Goal: Navigation & Orientation: Find specific page/section

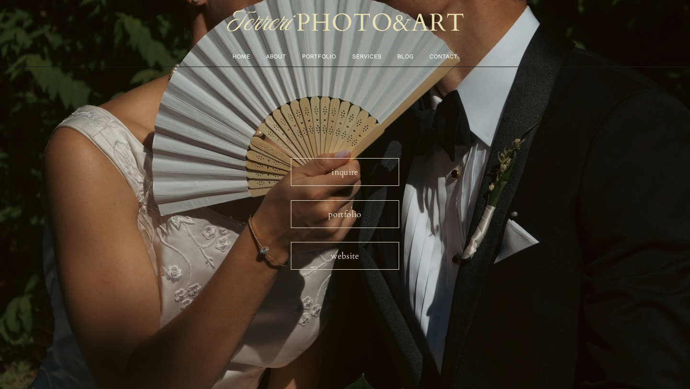
click at [334, 213] on link "portfolio" at bounding box center [345, 214] width 108 height 28
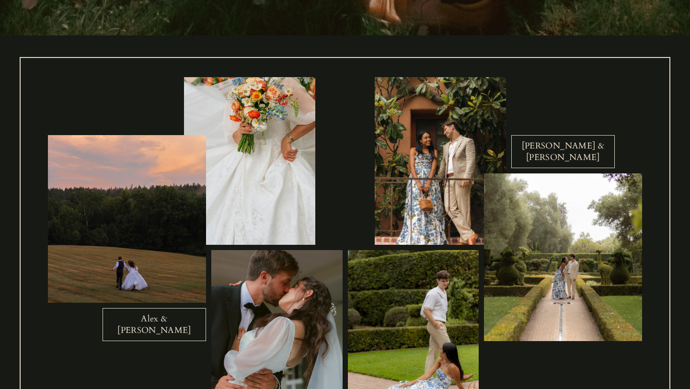
scroll to position [326, 0]
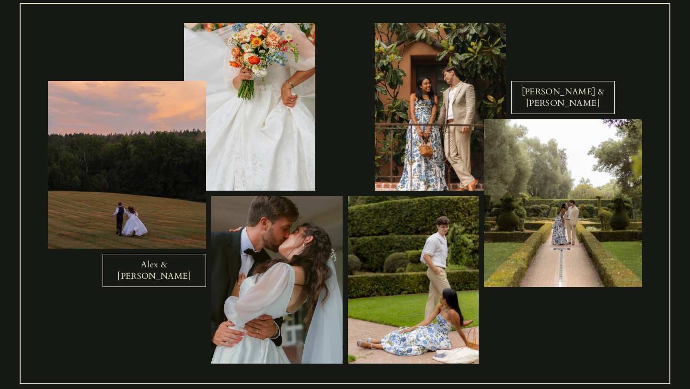
click at [180, 282] on link "Alex & Kathryn" at bounding box center [155, 270] width 104 height 33
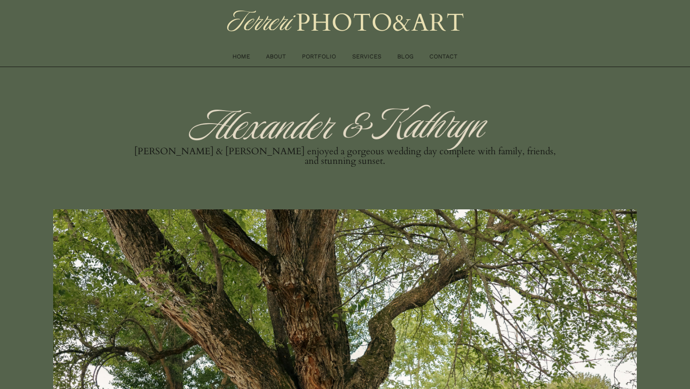
click at [405, 56] on link "BLOG" at bounding box center [405, 57] width 16 height 10
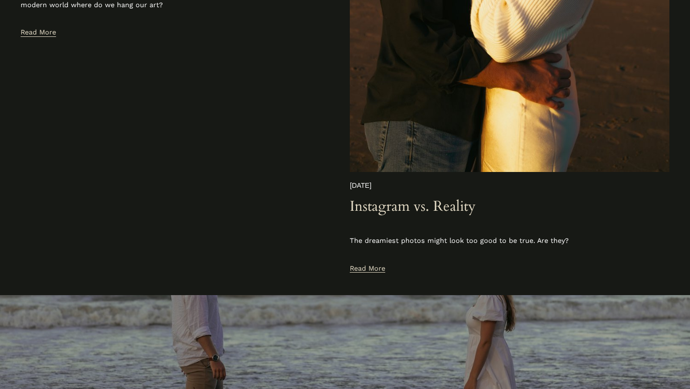
scroll to position [1230, 0]
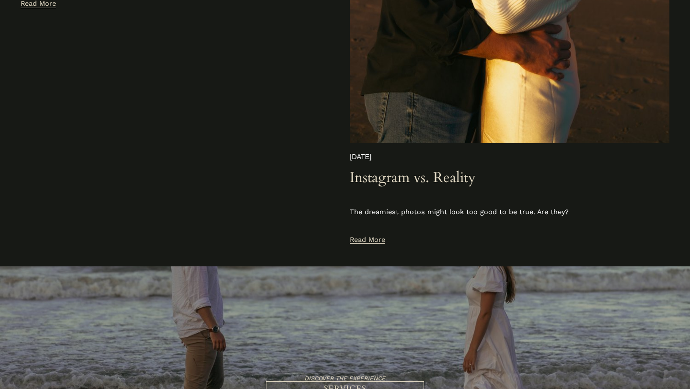
click at [374, 242] on link "Read More" at bounding box center [367, 240] width 35 height 11
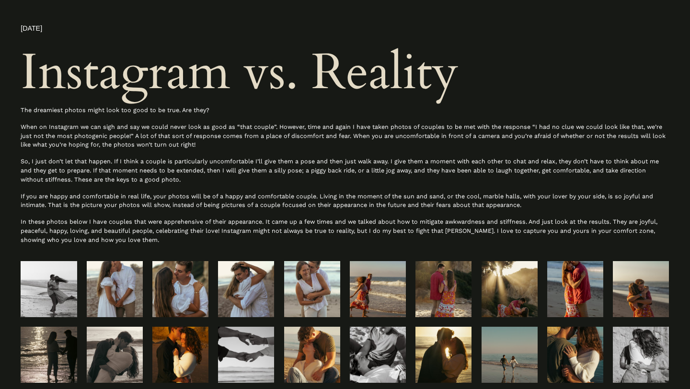
scroll to position [60, 0]
